Goal: Transaction & Acquisition: Subscribe to service/newsletter

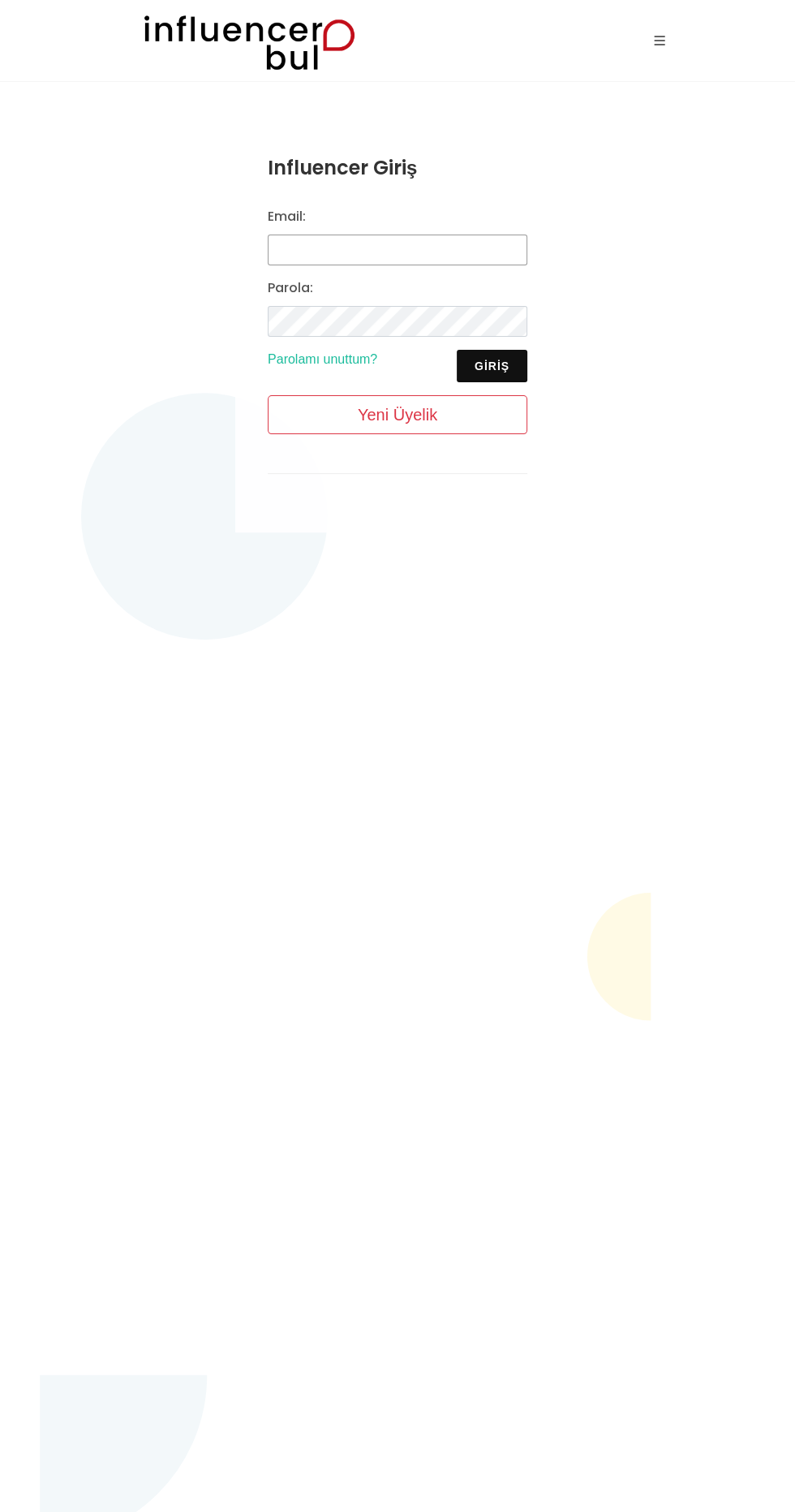
click at [319, 254] on input "Email:" at bounding box center [398, 250] width 260 height 31
type input "asklagez@gmail.com"
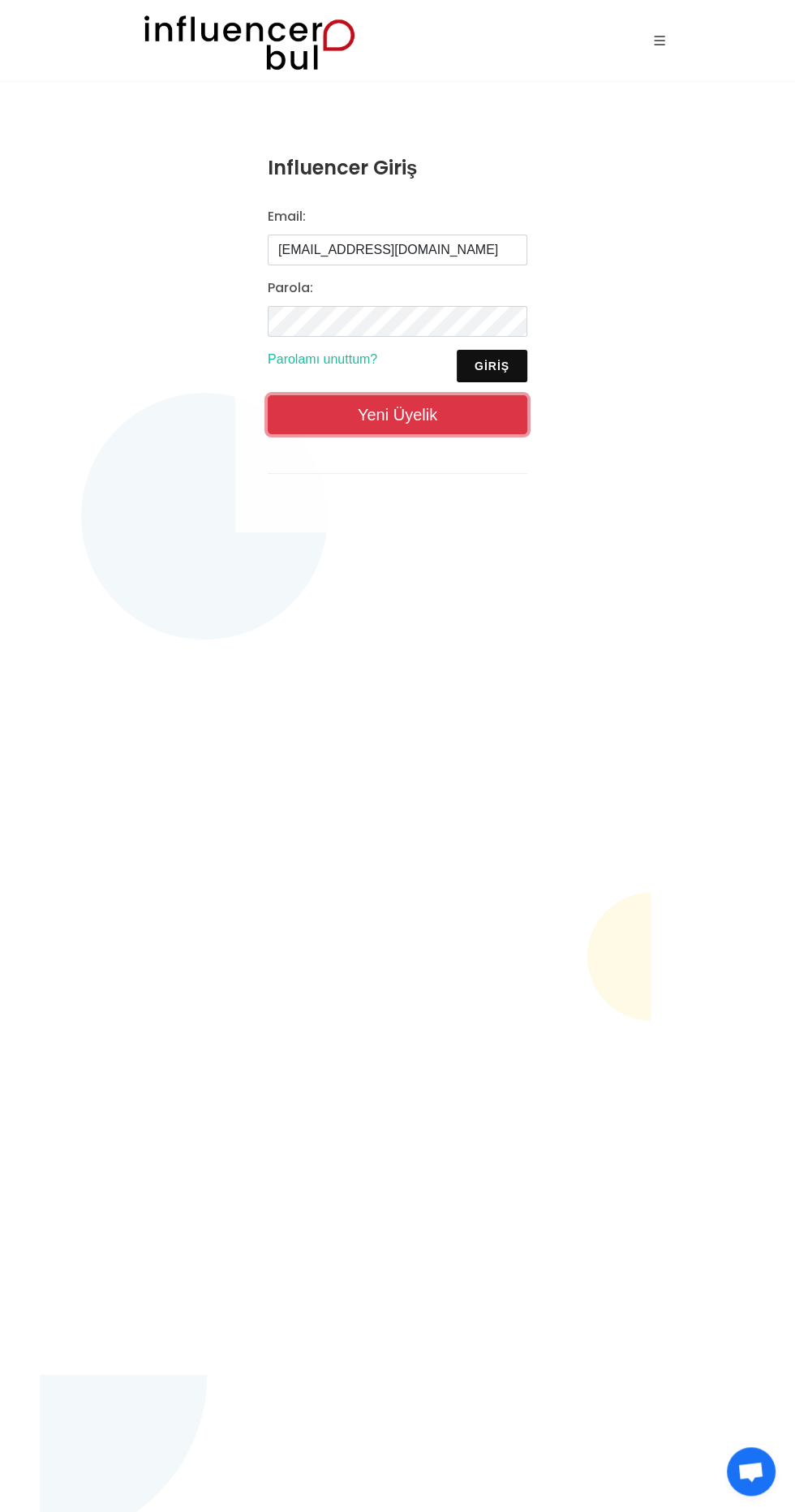
click at [331, 421] on link "Yeni Üyelik" at bounding box center [398, 415] width 260 height 39
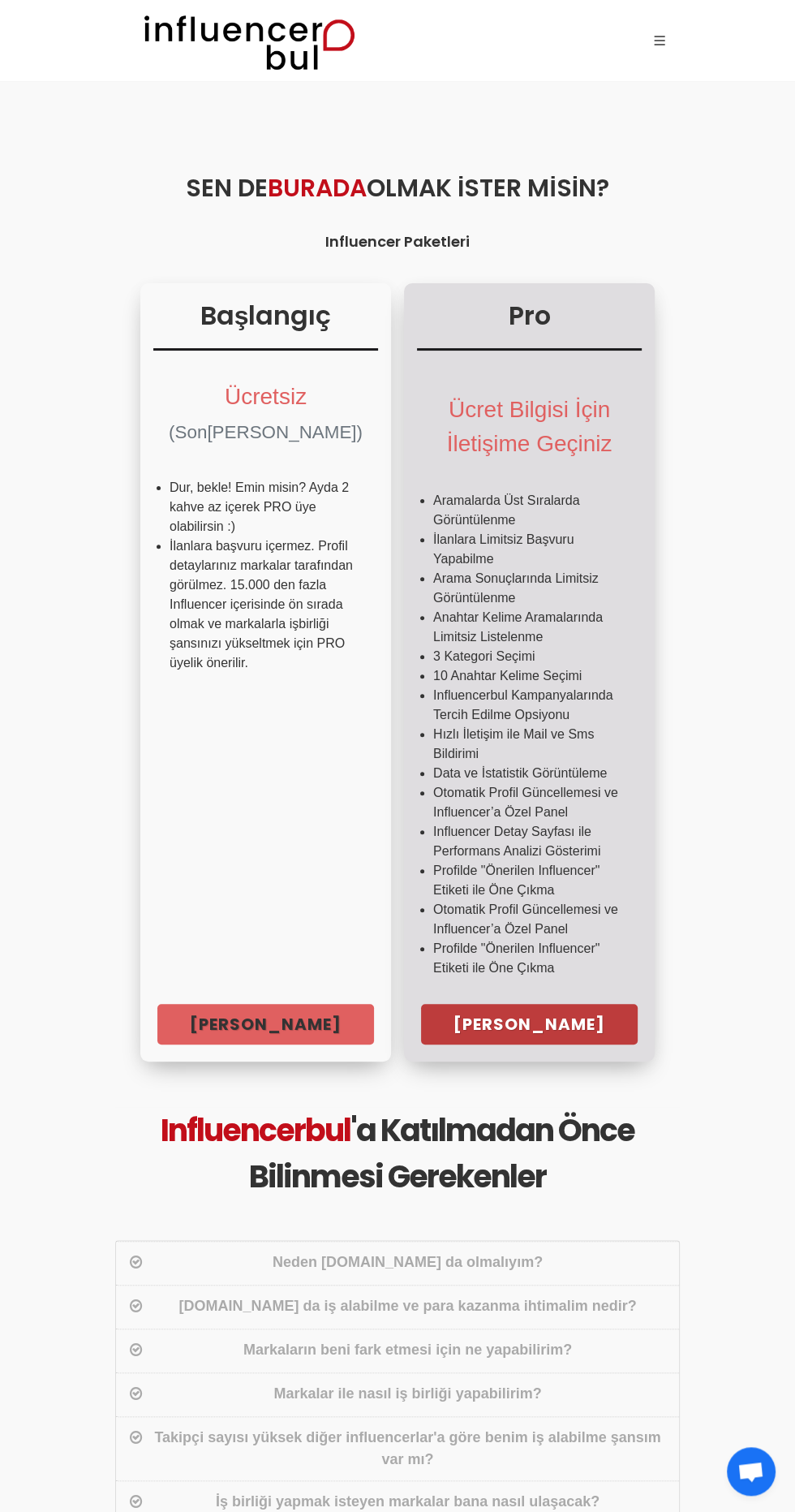
click at [594, 1018] on link "Hemen Başla" at bounding box center [529, 1024] width 217 height 40
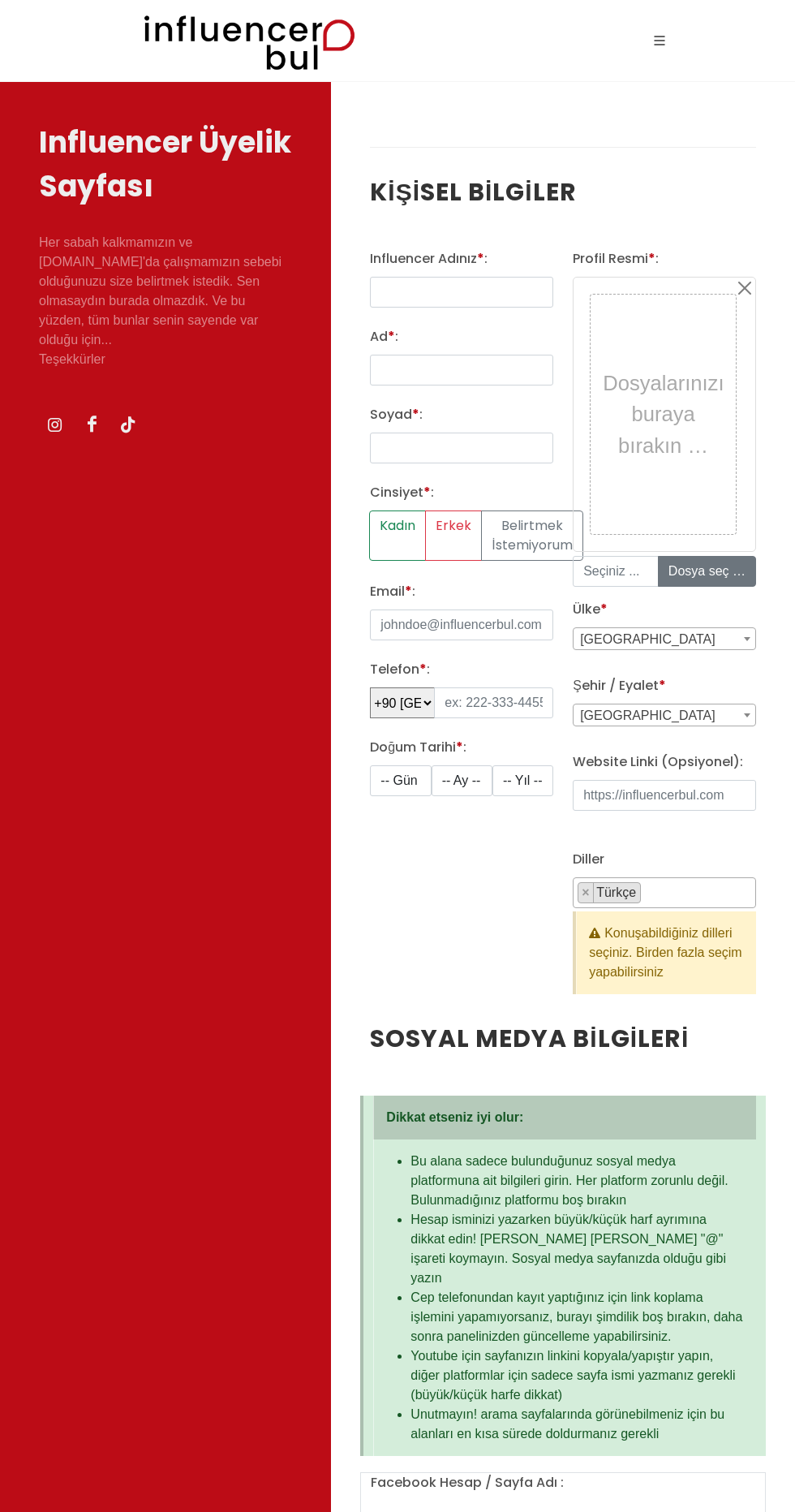
select select
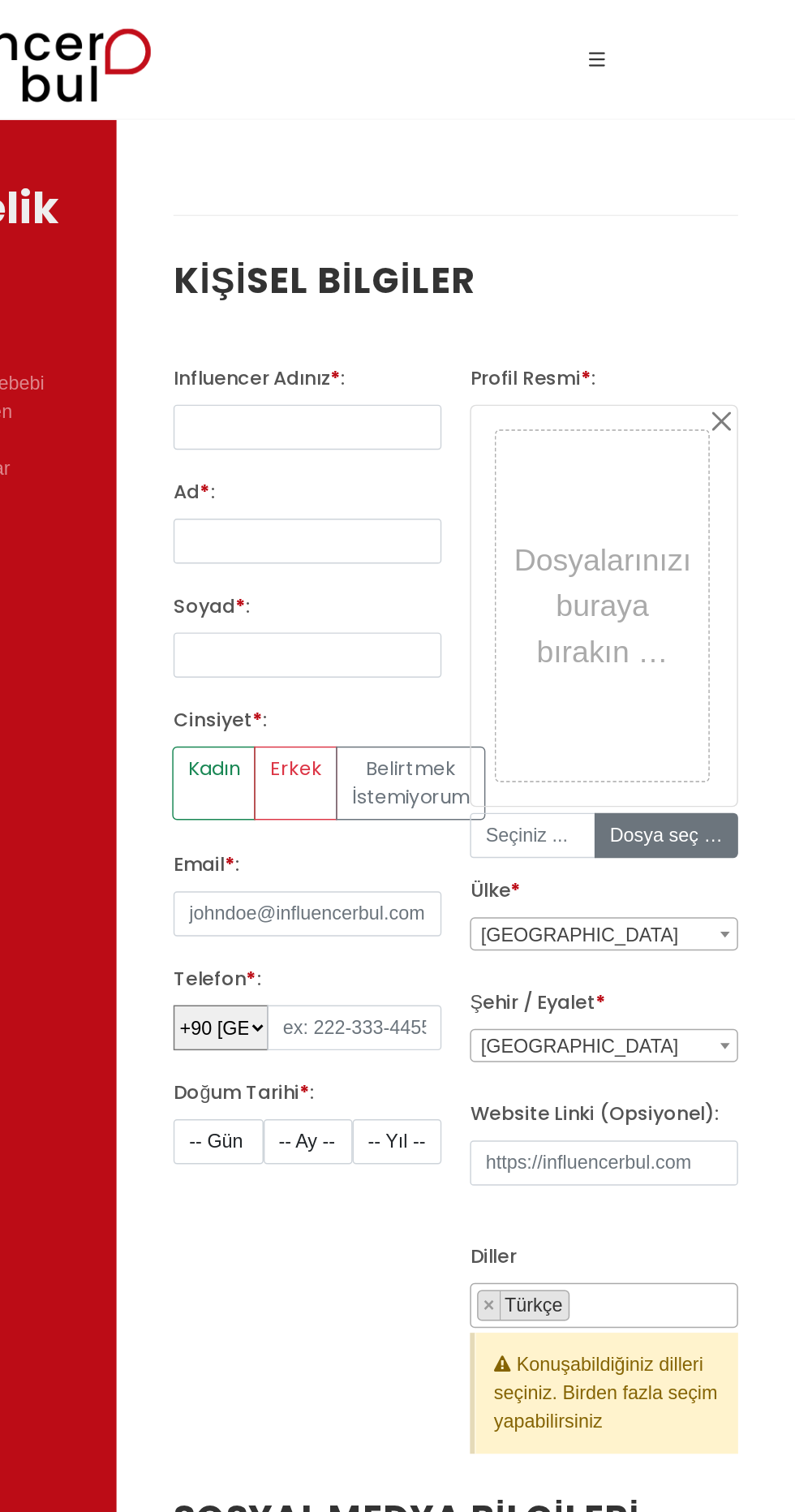
click at [663, 38] on icon at bounding box center [659, 40] width 24 height 24
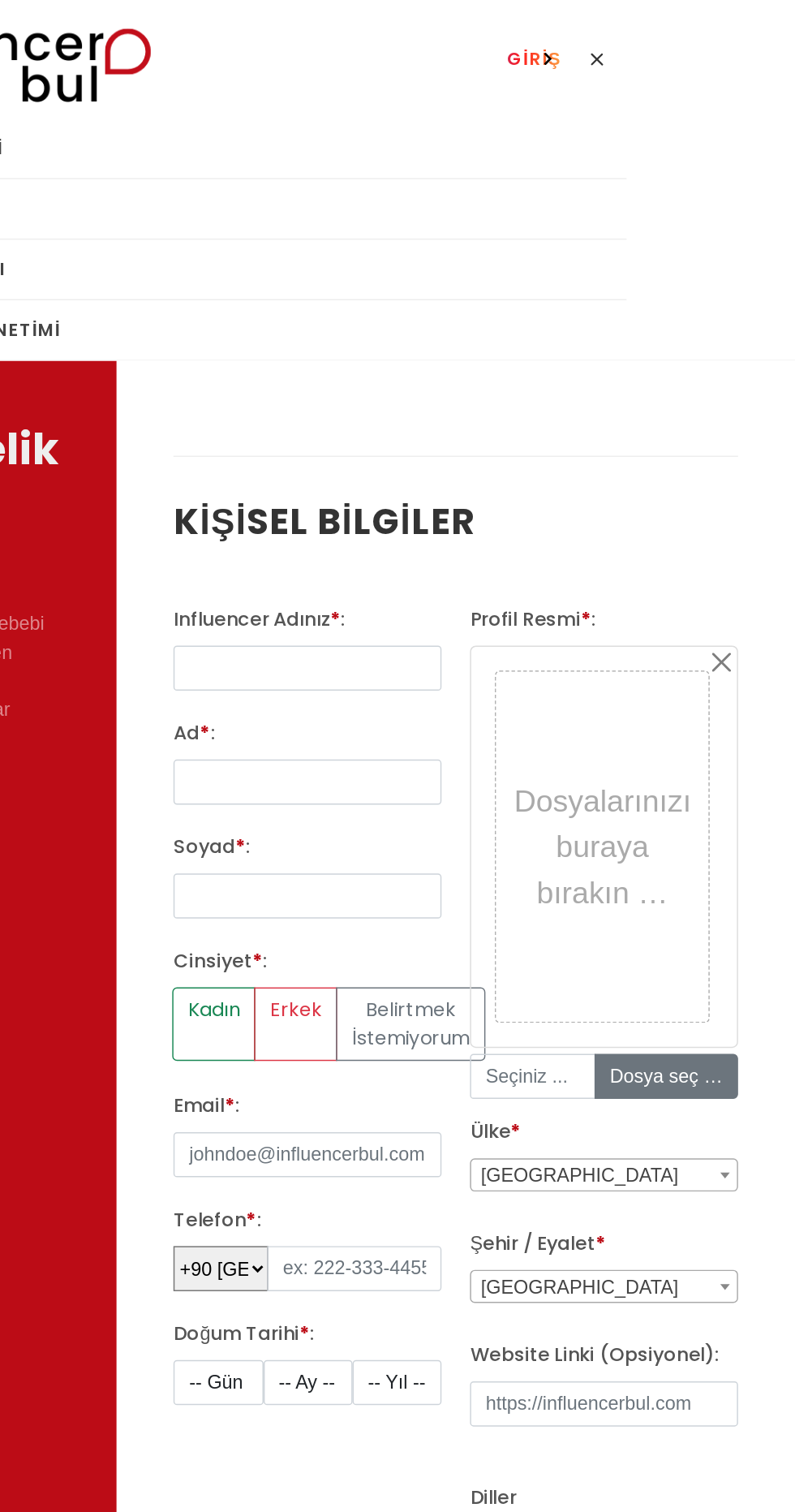
click at [613, 41] on button at bounding box center [626, 40] width 26 height 26
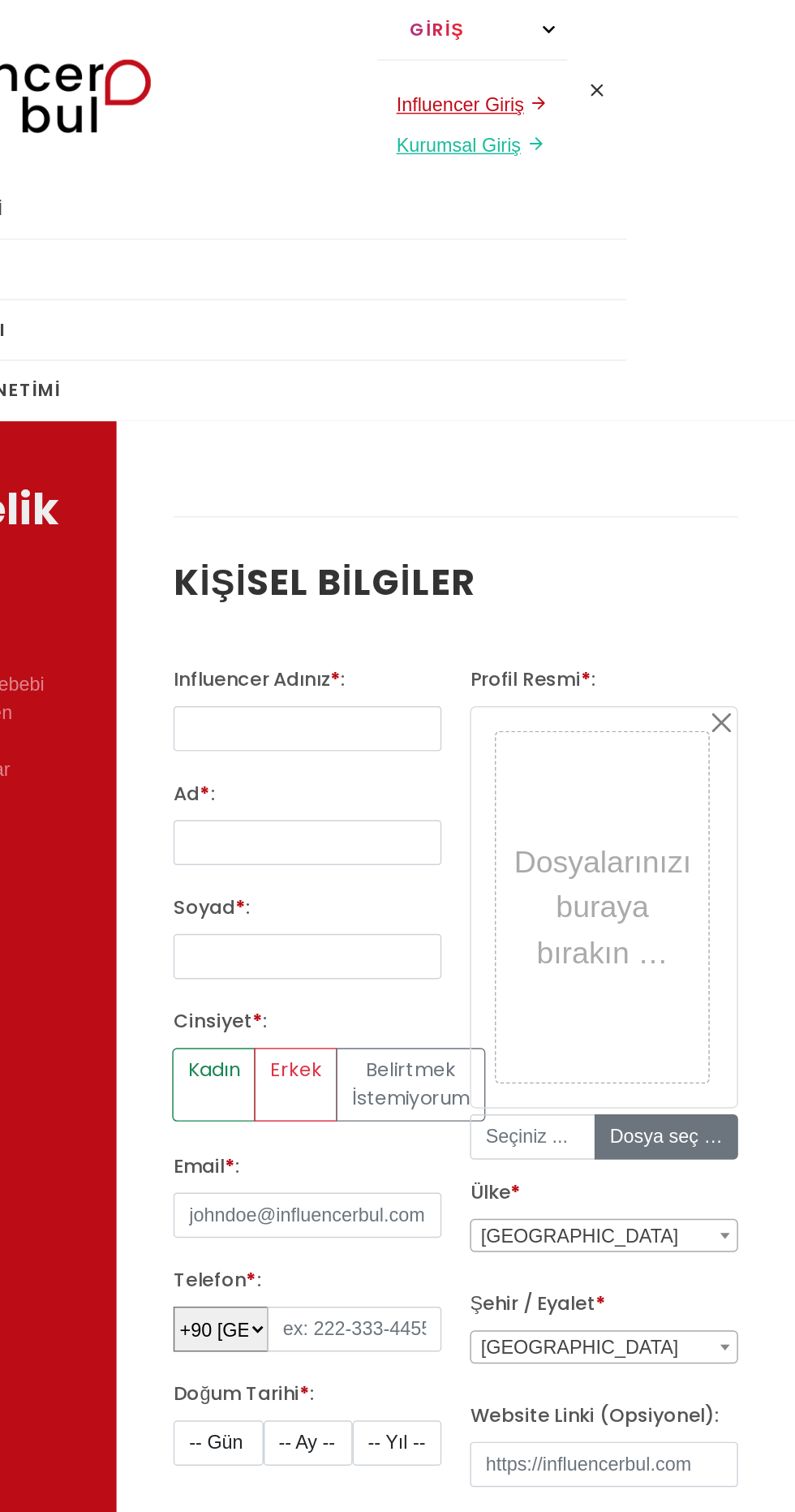
click at [537, 72] on u "Influencer Giriş" at bounding box center [566, 71] width 87 height 13
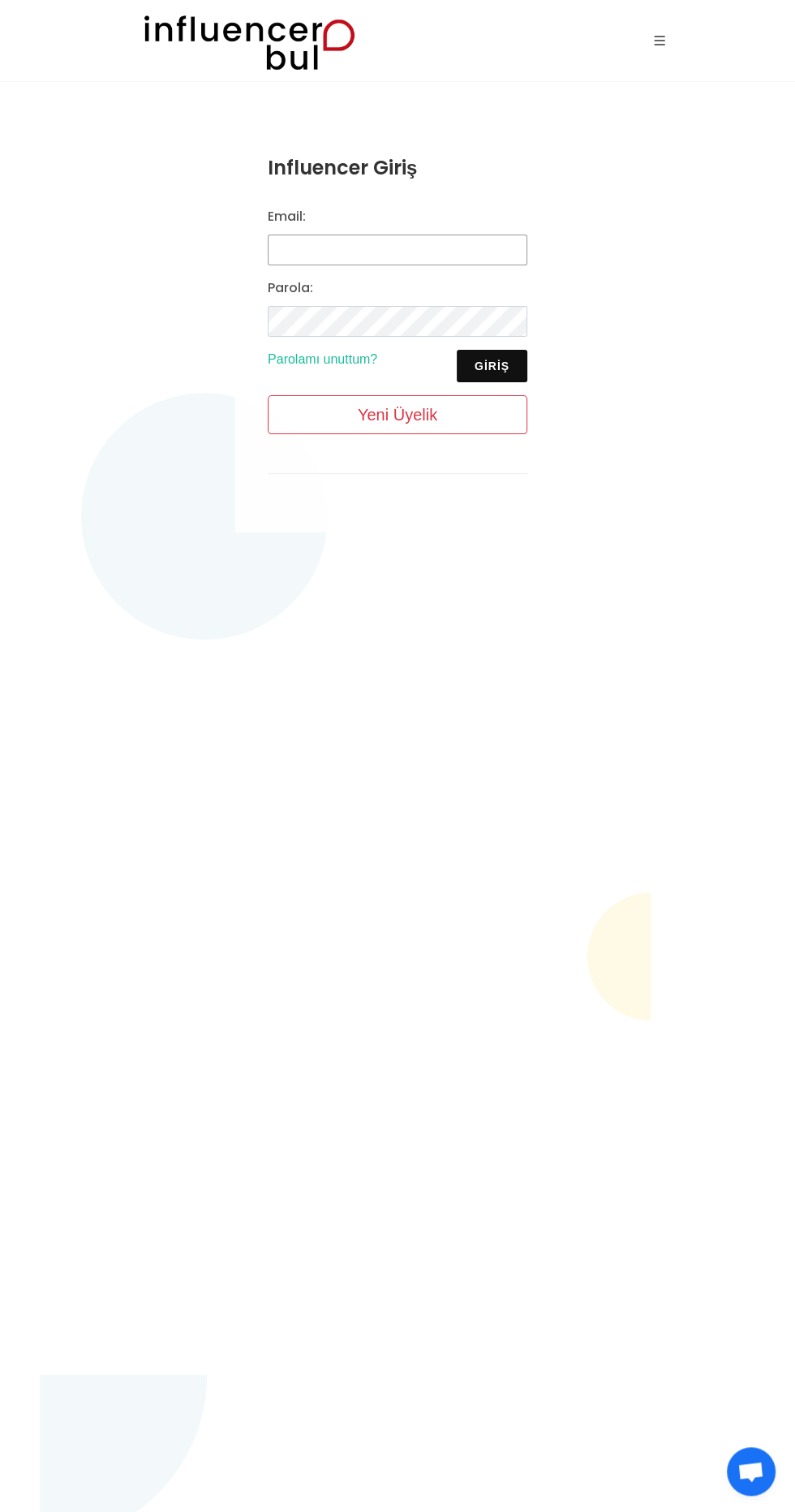
click at [337, 254] on input "Email:" at bounding box center [398, 250] width 260 height 31
click at [487, 360] on button "Giriş" at bounding box center [492, 366] width 71 height 32
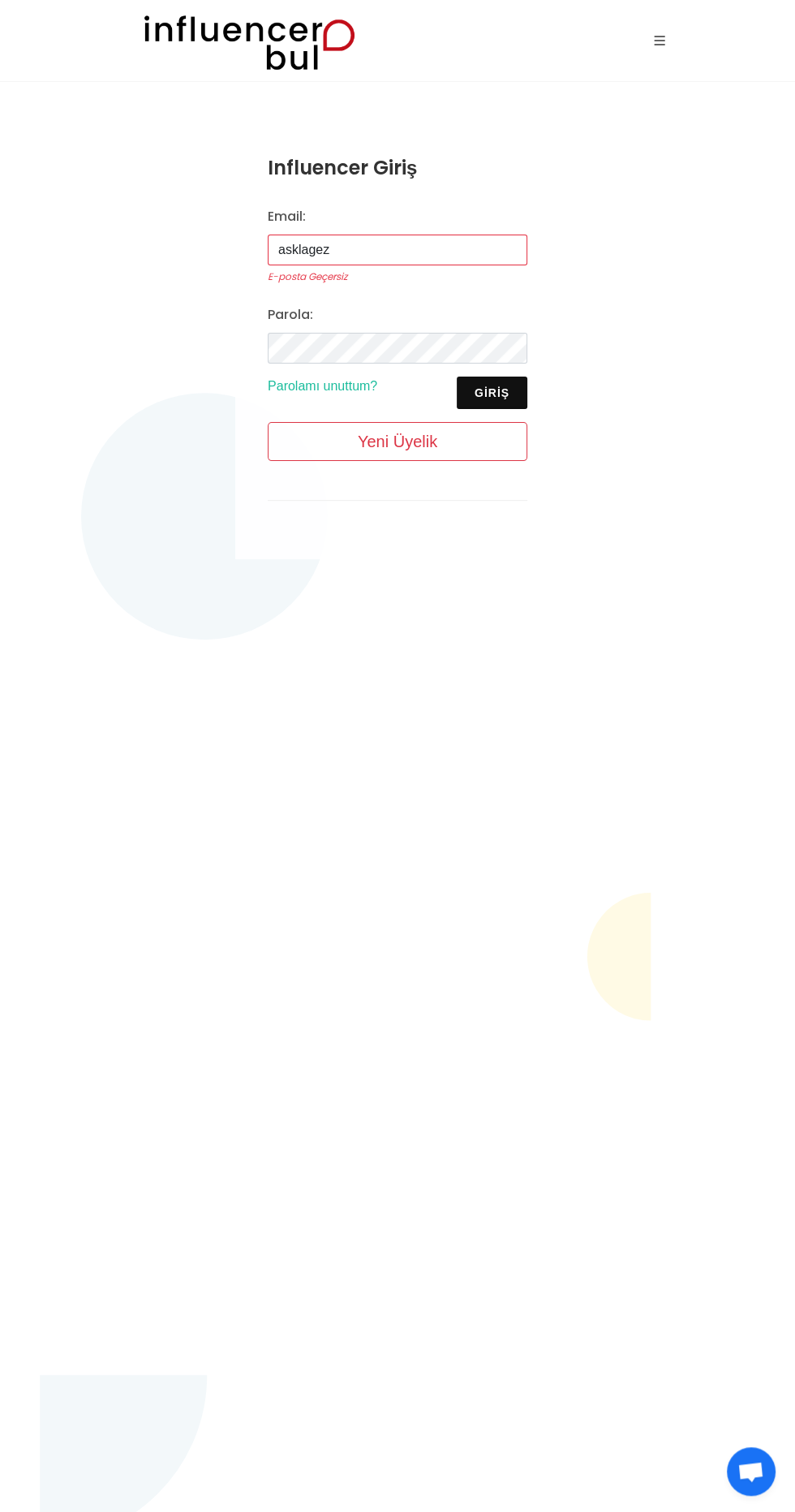
click at [353, 249] on input "asklagez" at bounding box center [398, 250] width 260 height 31
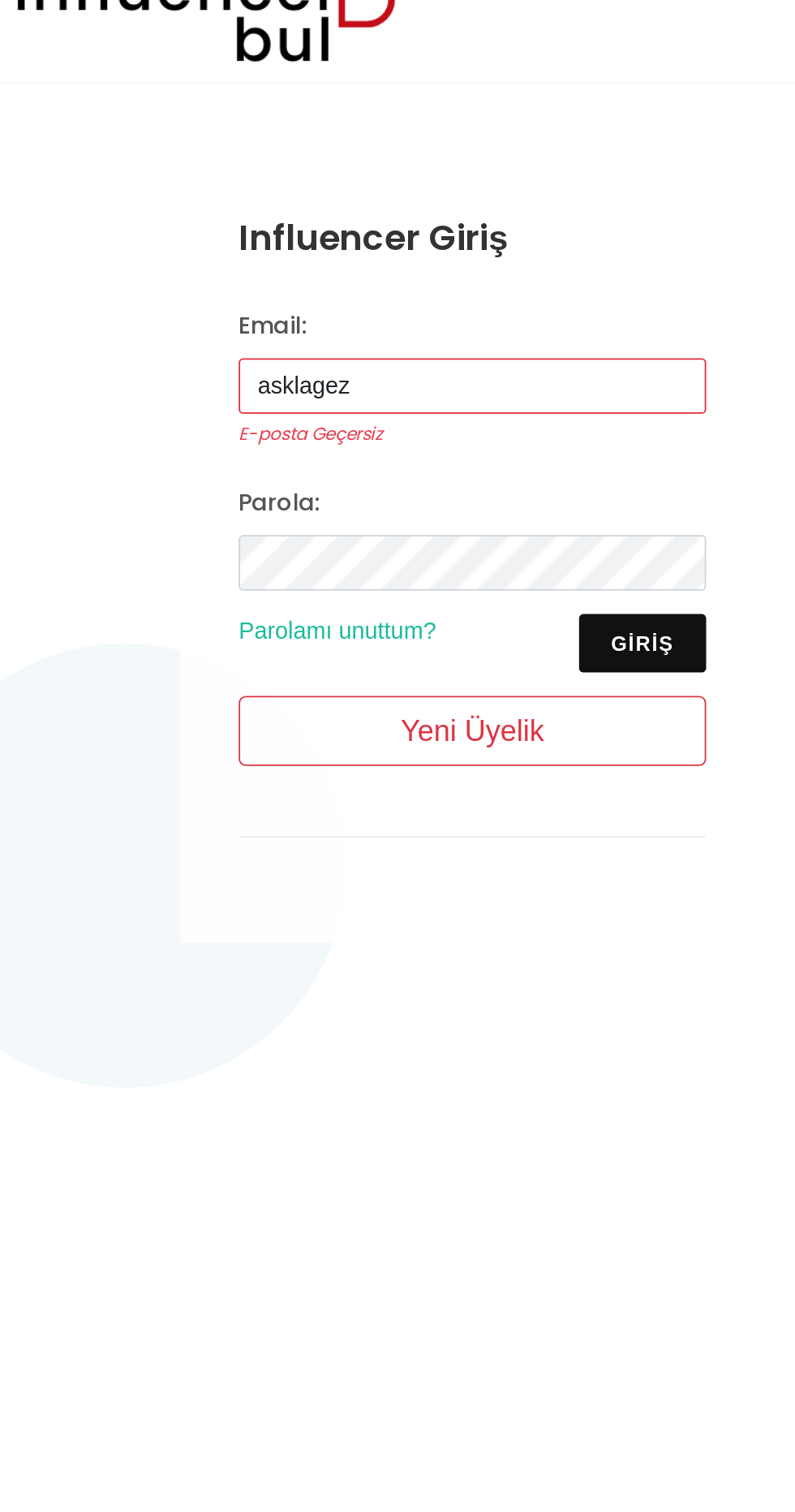
type input "asklagez@gmail.com"
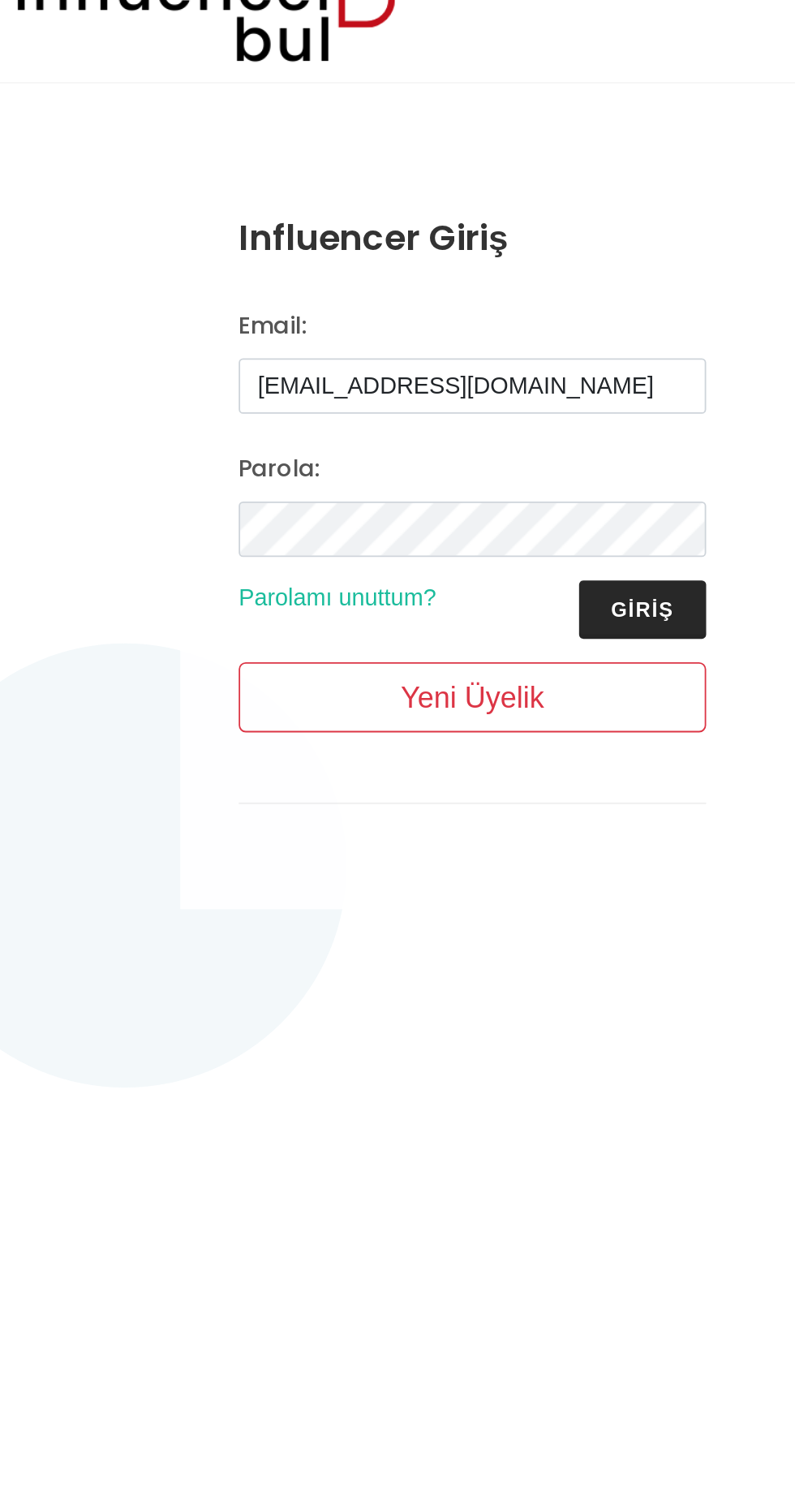
click at [481, 363] on button "Giriş" at bounding box center [492, 374] width 71 height 32
